Goal: Book appointment/travel/reservation

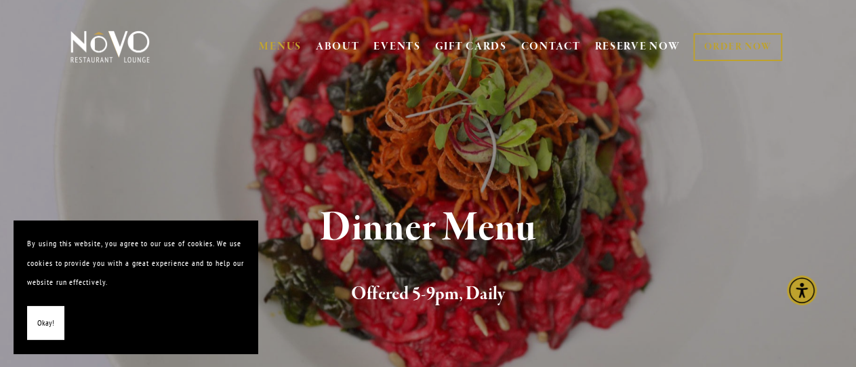
click at [51, 321] on span "Okay!" at bounding box center [45, 323] width 17 height 20
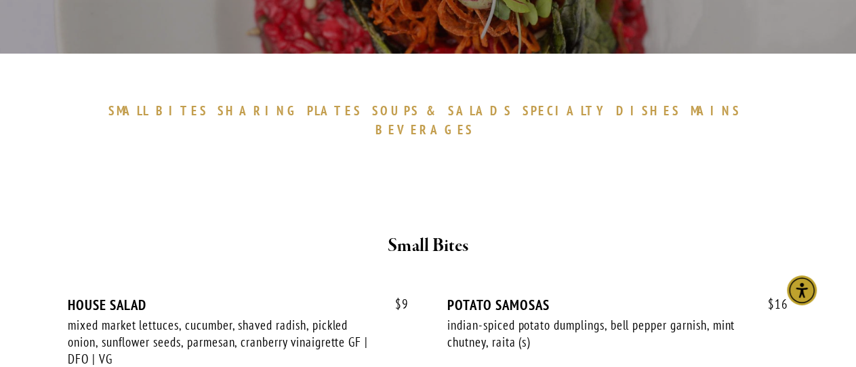
scroll to position [633, 0]
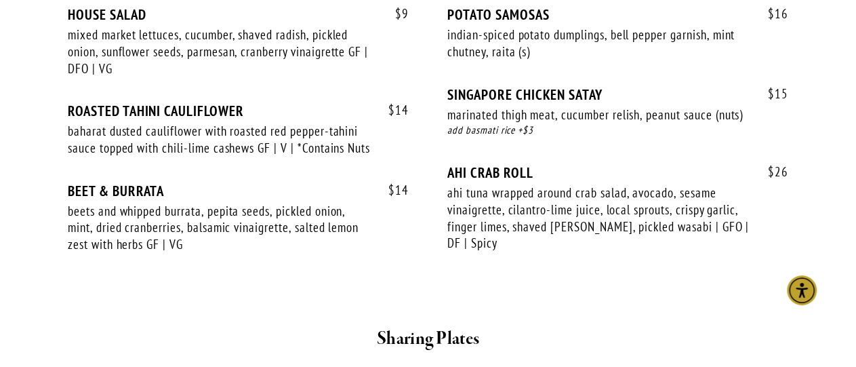
click at [763, 164] on span "$ 26" at bounding box center [772, 172] width 34 height 16
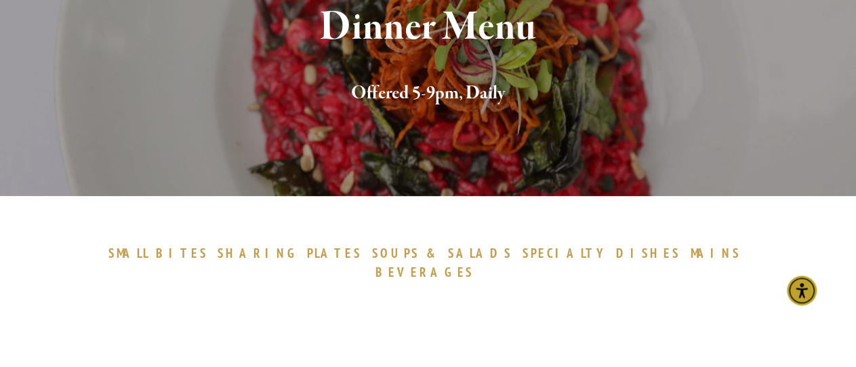
scroll to position [212, 0]
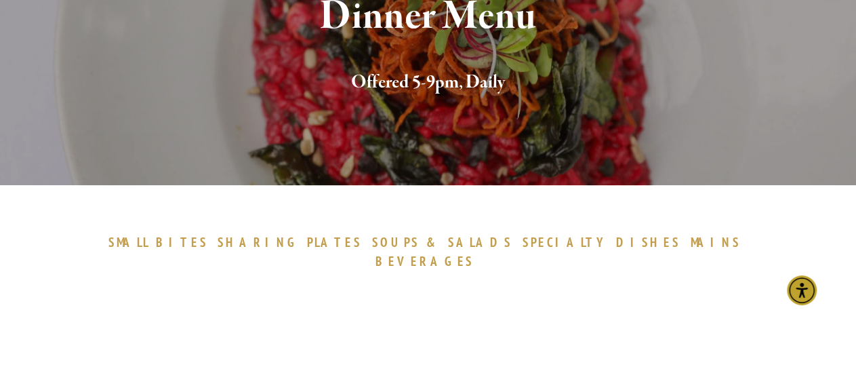
click at [732, 283] on div at bounding box center [428, 294] width 701 height 23
click at [475, 253] on span "BEVERAGES" at bounding box center [425, 261] width 99 height 16
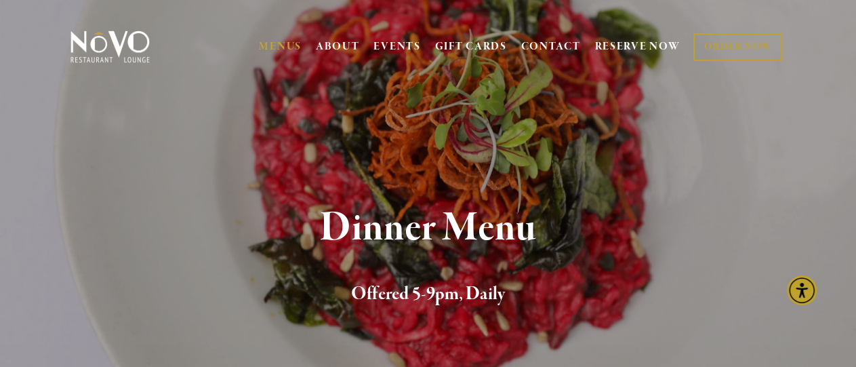
click at [108, 86] on section "Dinner Menu Offered 5-9pm, Daily" at bounding box center [428, 198] width 856 height 397
click at [623, 47] on link "RESERVE NOW" at bounding box center [637, 47] width 85 height 26
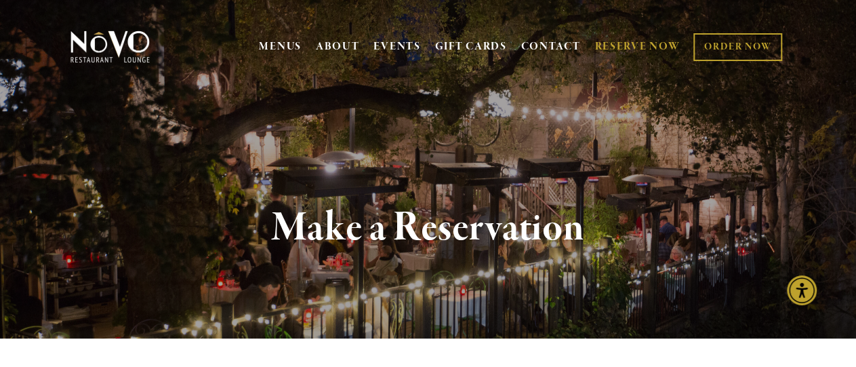
click at [595, 65] on nav "MENUS BRUNCH LUNCH LATE LUNCH DINNER KID'S DESSERT WINE COCKTAILS BEER SPIRITS …" at bounding box center [521, 47] width 530 height 46
click at [688, 60] on div "MENUS BRUNCH LUNCH LATE LUNCH DINNER KID'S DESSERT WINE COCKTAILS BEER SPIRITS …" at bounding box center [520, 47] width 537 height 28
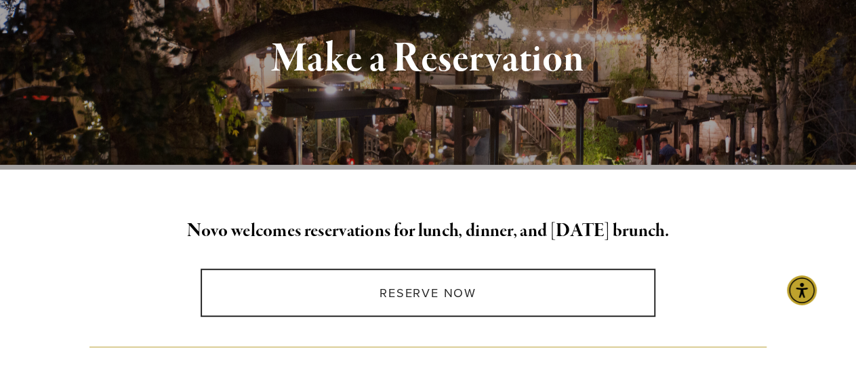
scroll to position [176, 0]
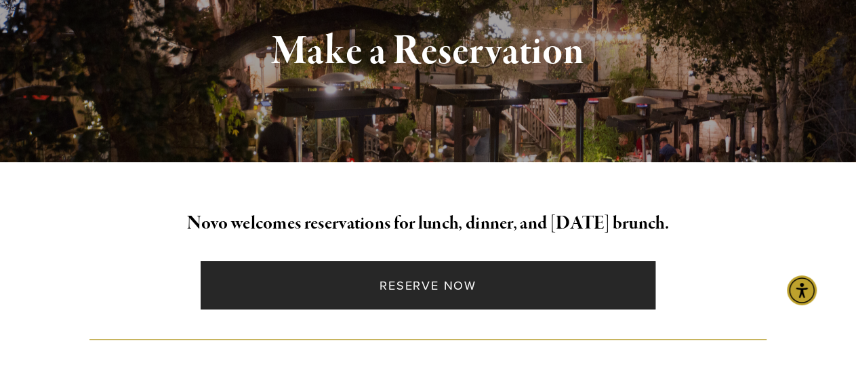
click at [432, 279] on link "Reserve Now" at bounding box center [428, 285] width 455 height 48
